Goal: Task Accomplishment & Management: Manage account settings

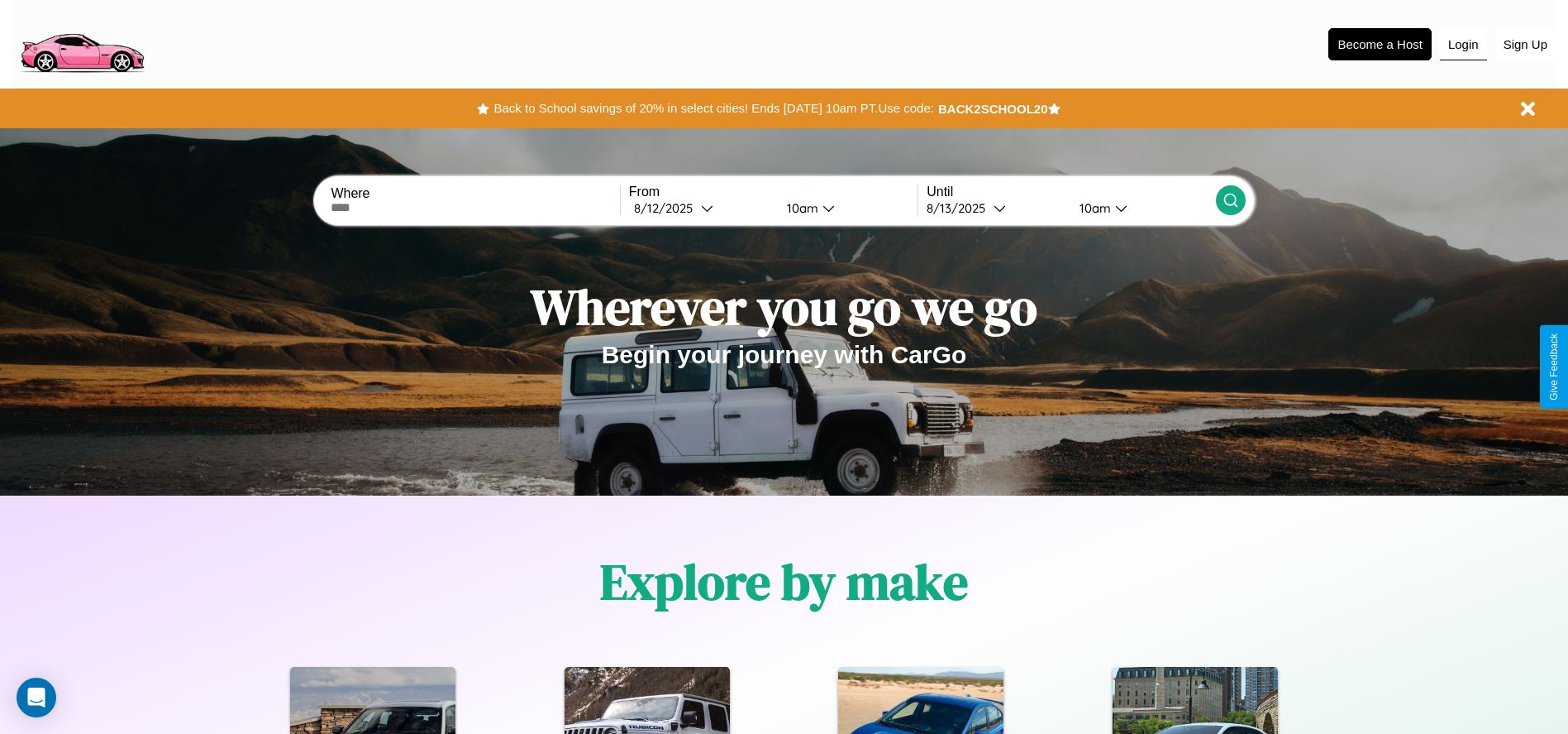
click at [1463, 44] on button "Login" at bounding box center [1463, 45] width 47 height 32
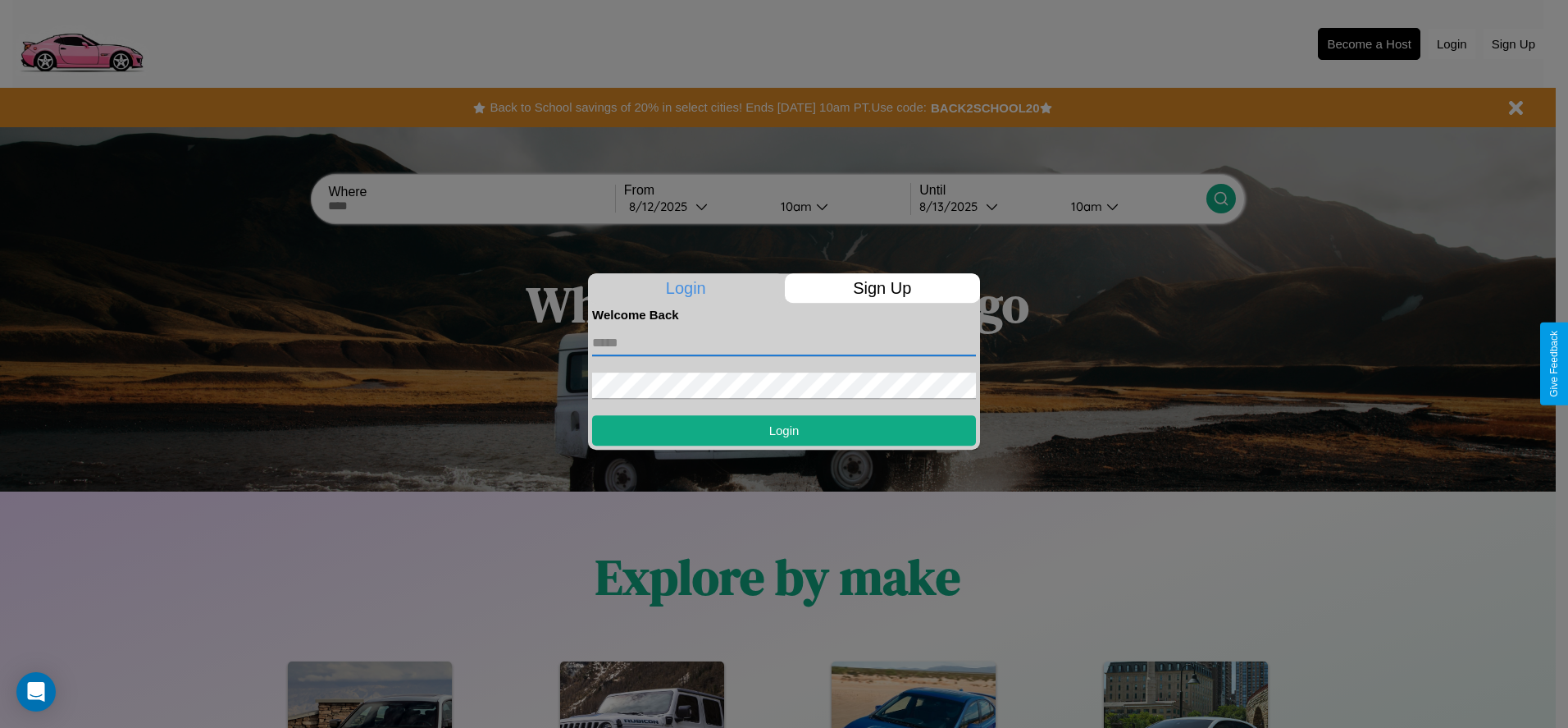
click at [784, 342] on input "text" at bounding box center [784, 343] width 384 height 26
type input "**********"
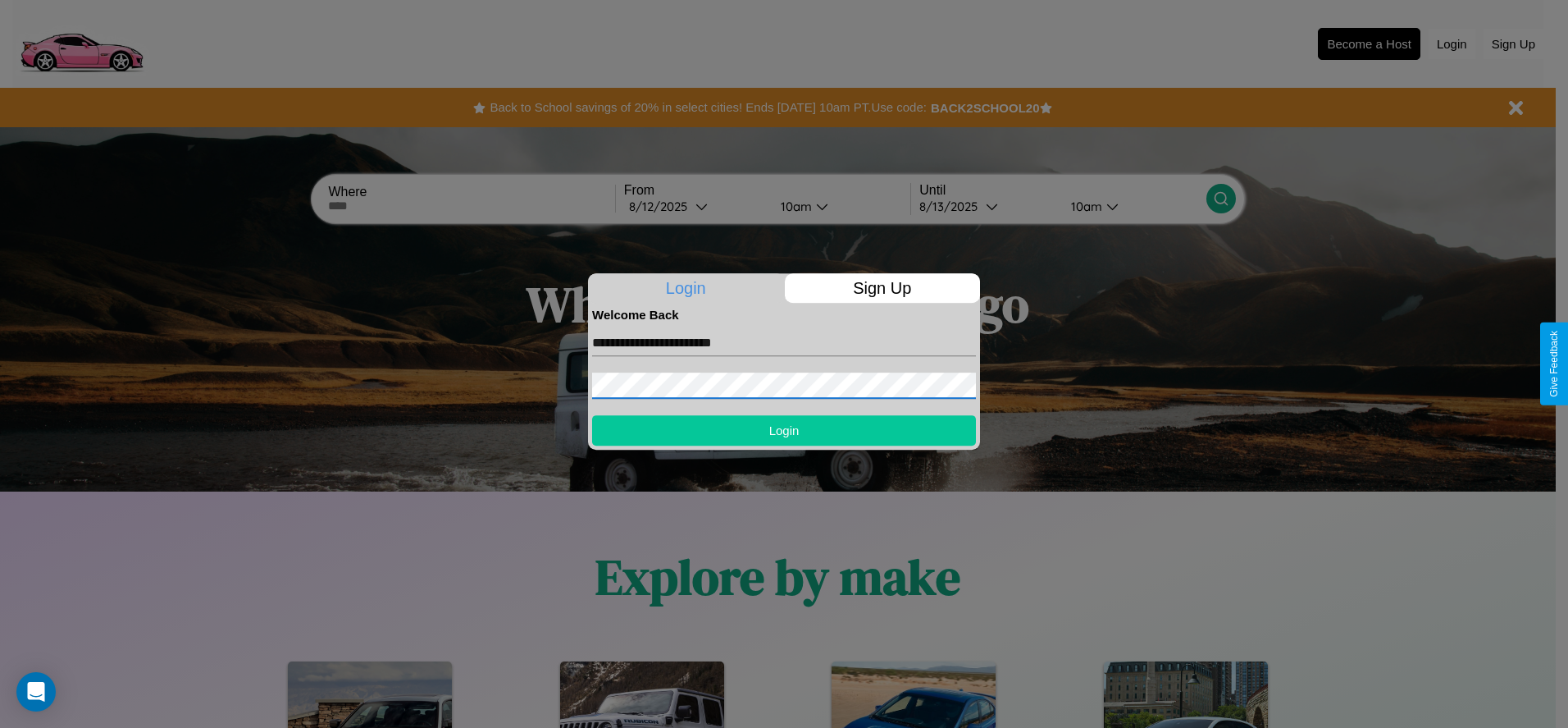
click at [784, 430] on button "Login" at bounding box center [784, 430] width 384 height 31
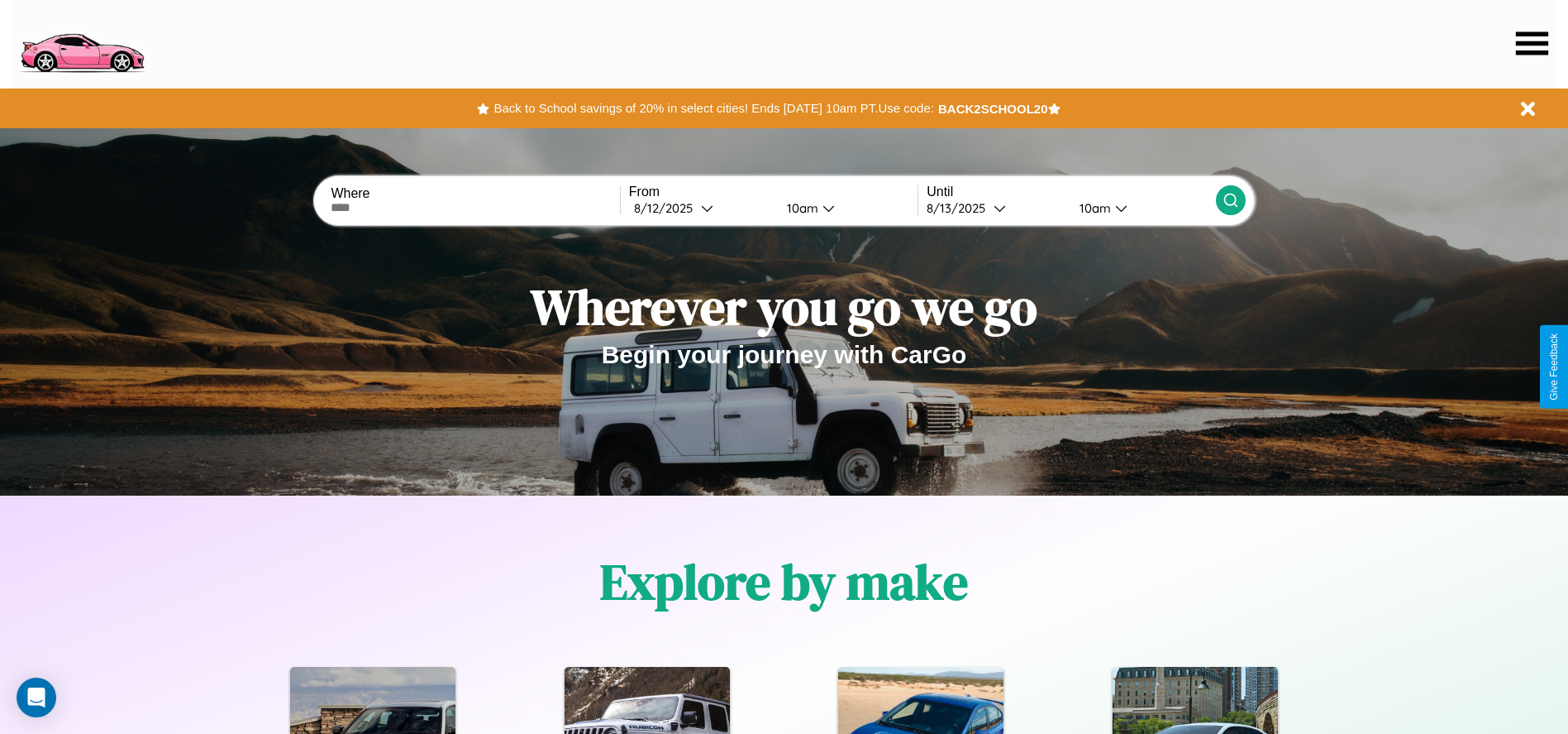
click at [1532, 43] on icon at bounding box center [1533, 43] width 33 height 23
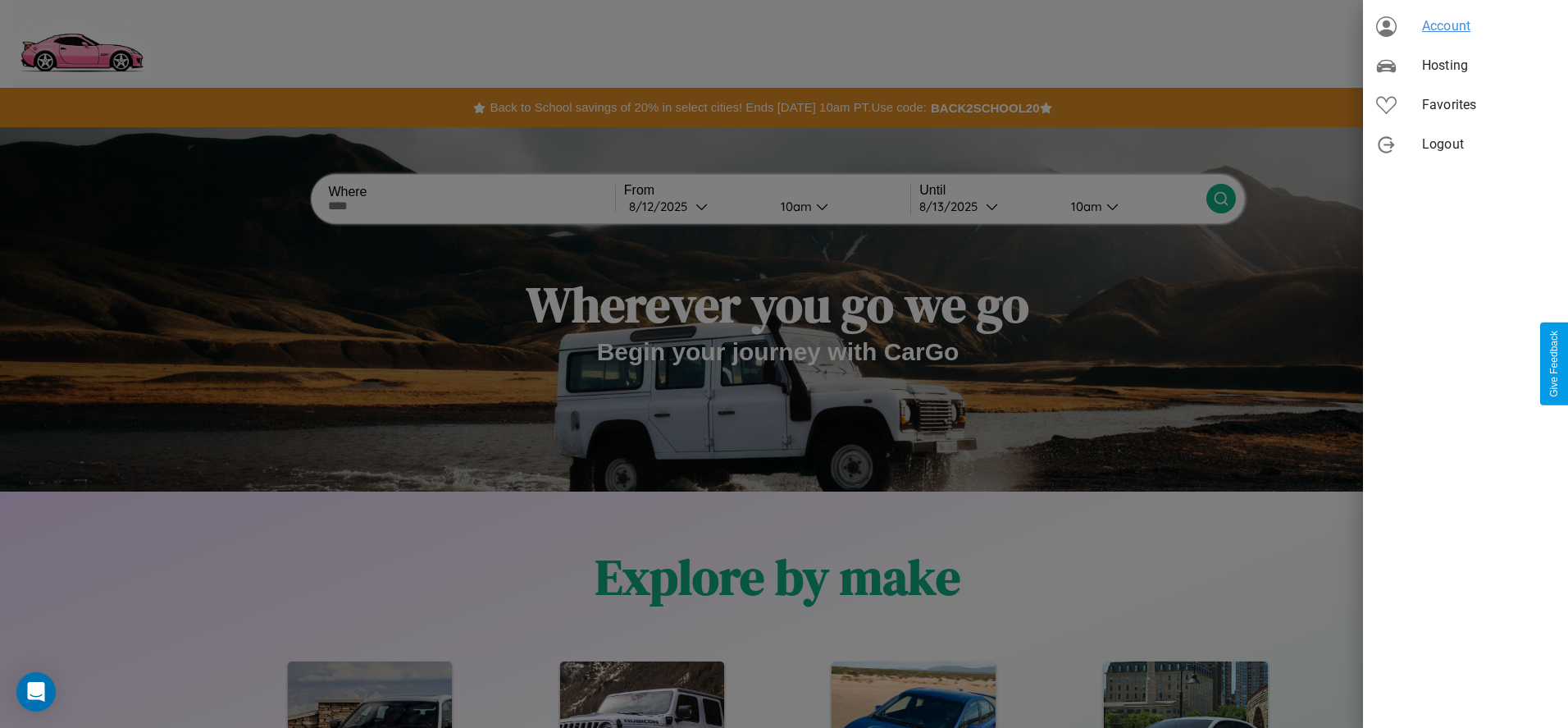
click at [1465, 26] on span "Account" at bounding box center [1488, 26] width 133 height 19
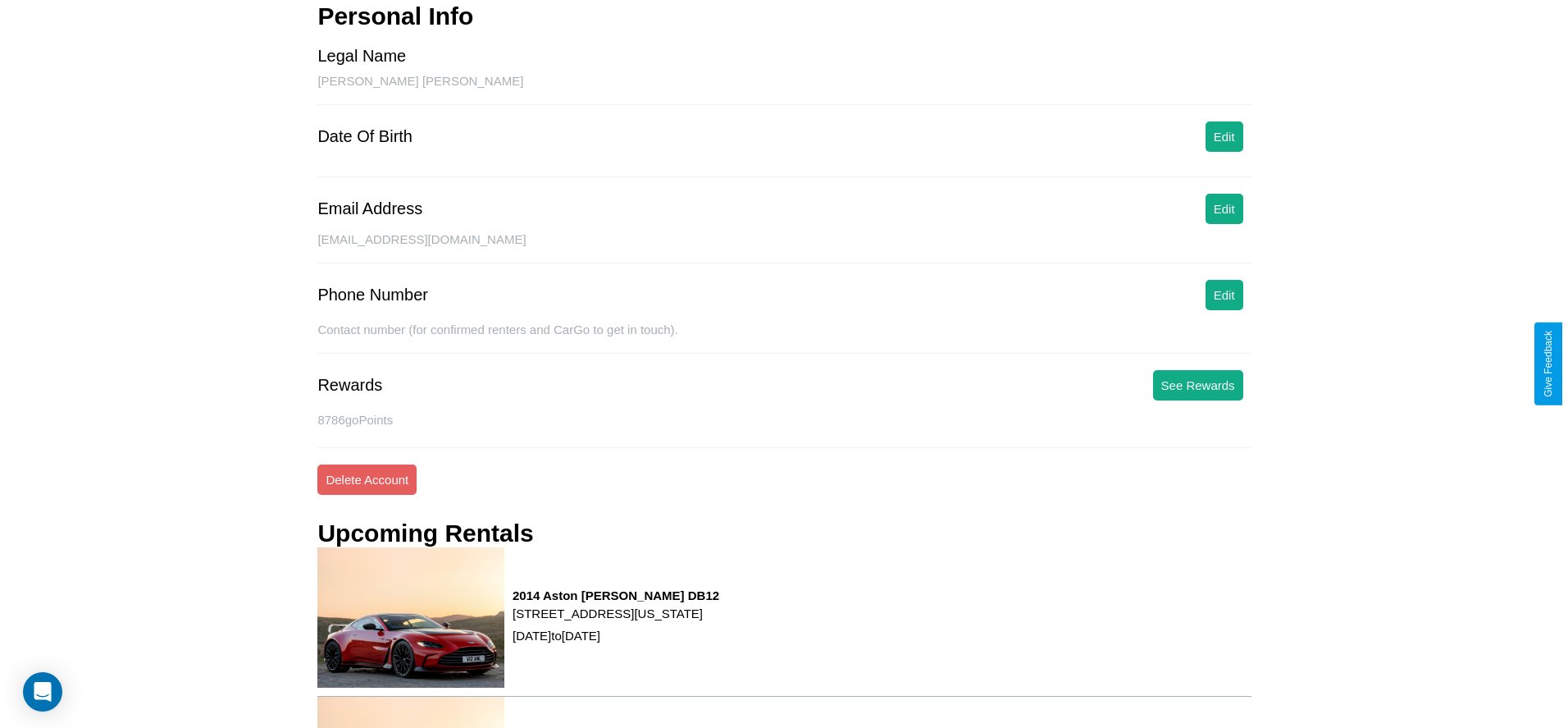
scroll to position [221, 0]
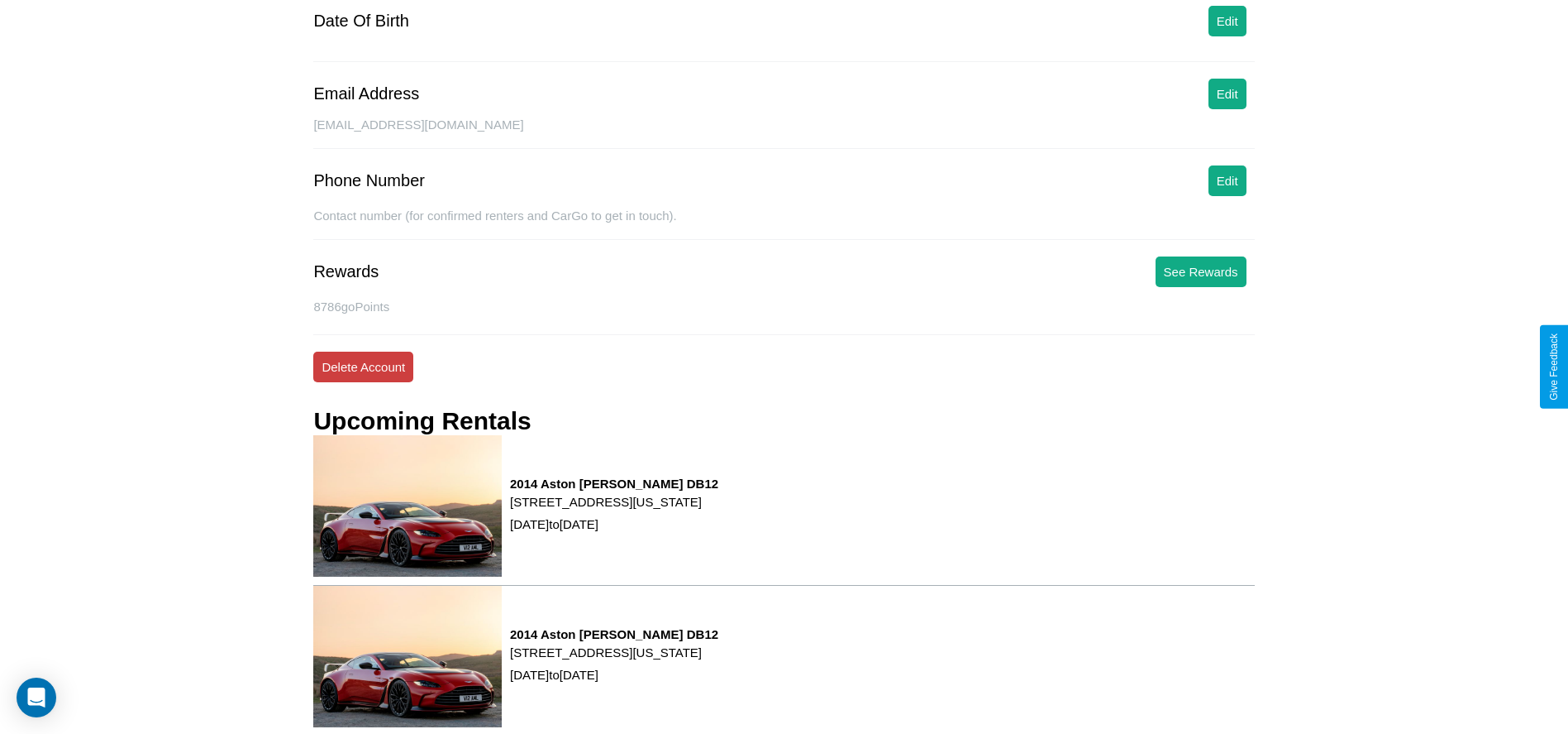
click at [363, 366] on button "Delete Account" at bounding box center [363, 366] width 100 height 31
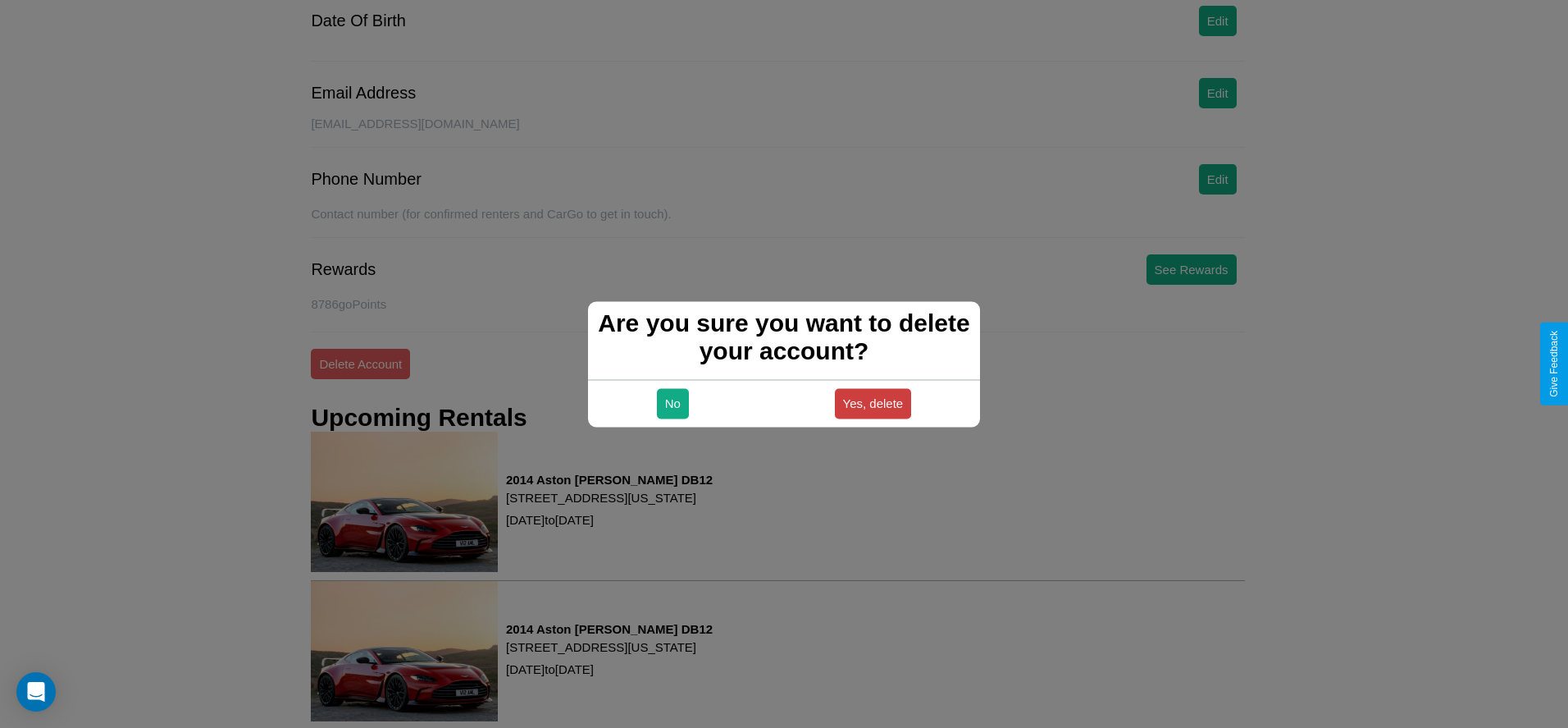
click at [873, 403] on button "Yes, delete" at bounding box center [873, 403] width 77 height 31
